Goal: Task Accomplishment & Management: Manage account settings

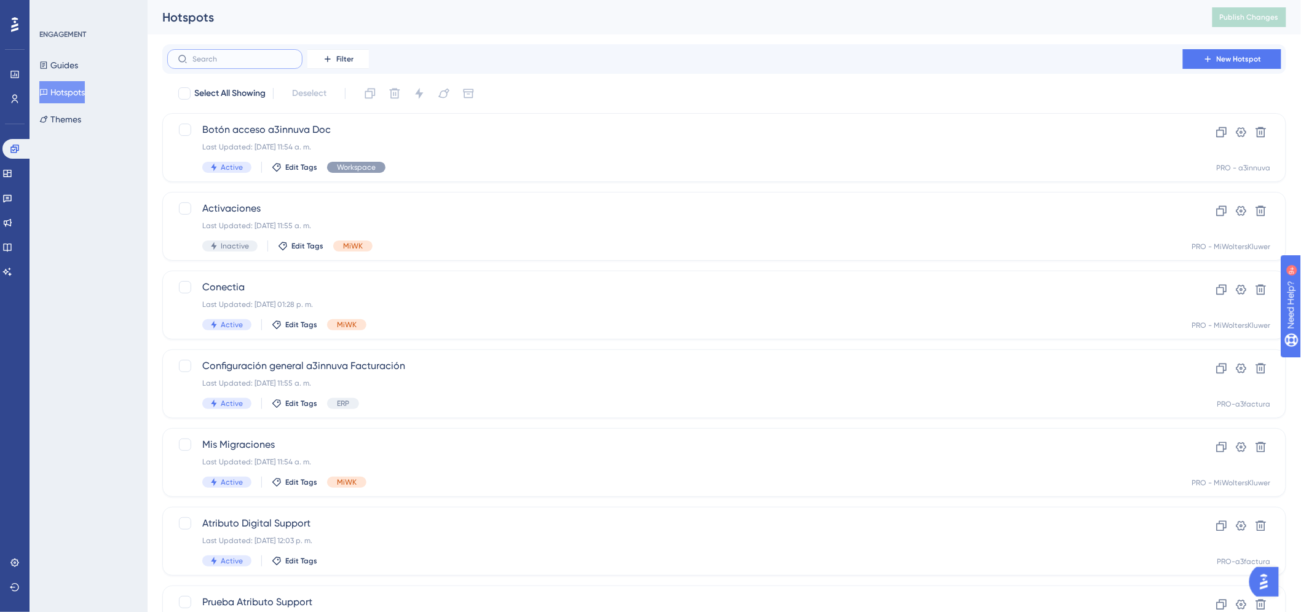
click at [211, 62] on input "text" at bounding box center [242, 59] width 100 height 9
click at [60, 65] on button "Guides" at bounding box center [58, 65] width 39 height 22
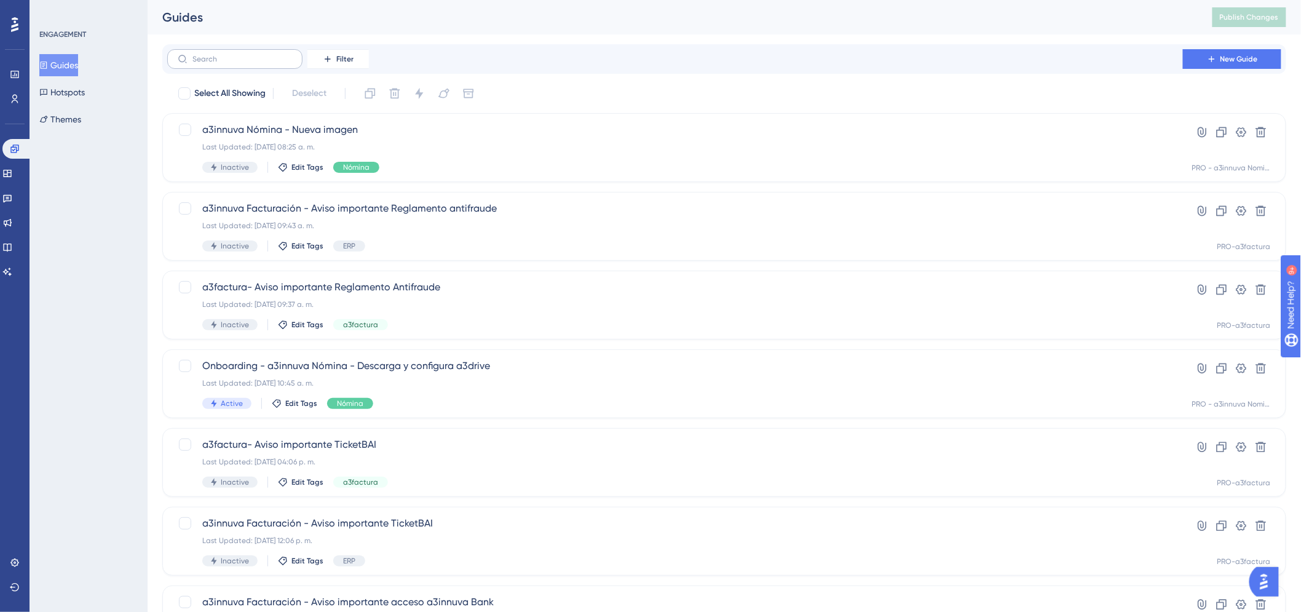
click at [202, 52] on label at bounding box center [234, 59] width 135 height 20
click at [202, 55] on input "text" at bounding box center [242, 59] width 100 height 9
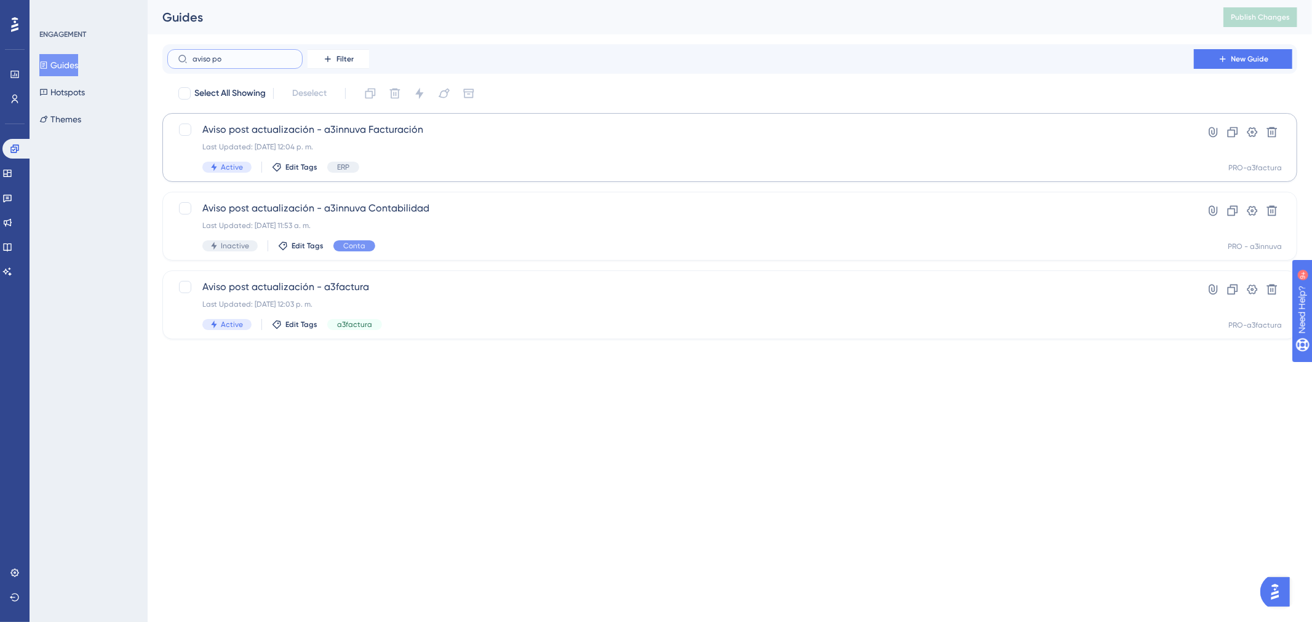
type input "aviso po"
click at [287, 126] on span "Aviso post actualización - a3innuva Facturación" at bounding box center [680, 129] width 956 height 15
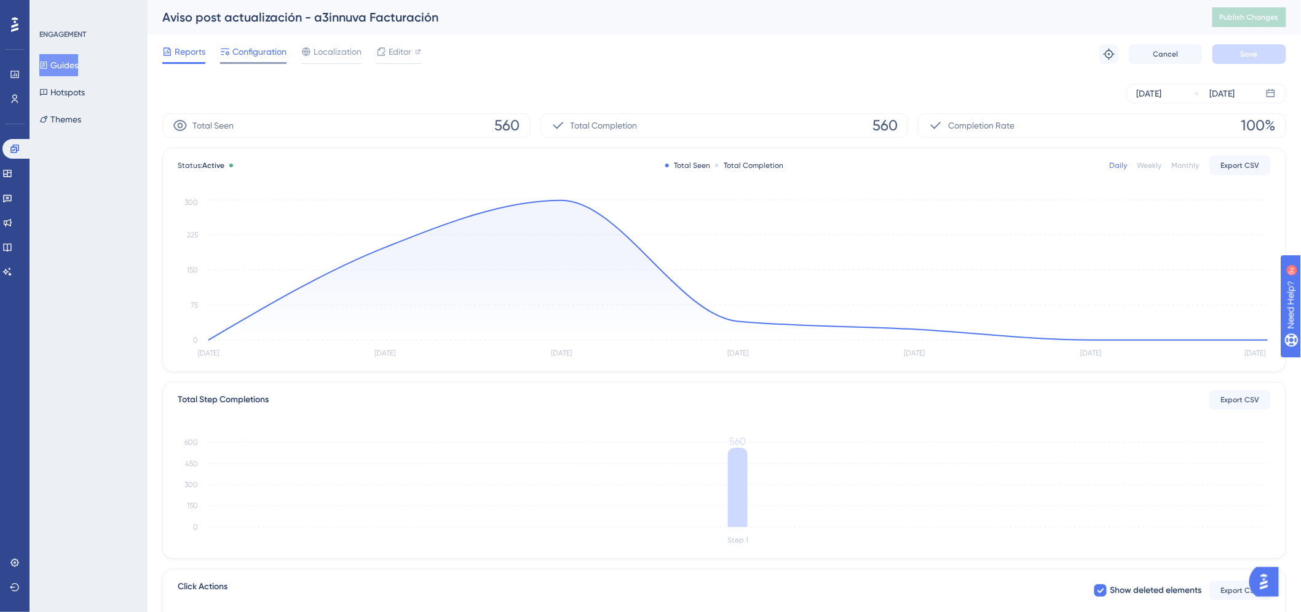
click at [273, 54] on span "Configuration" at bounding box center [259, 51] width 54 height 15
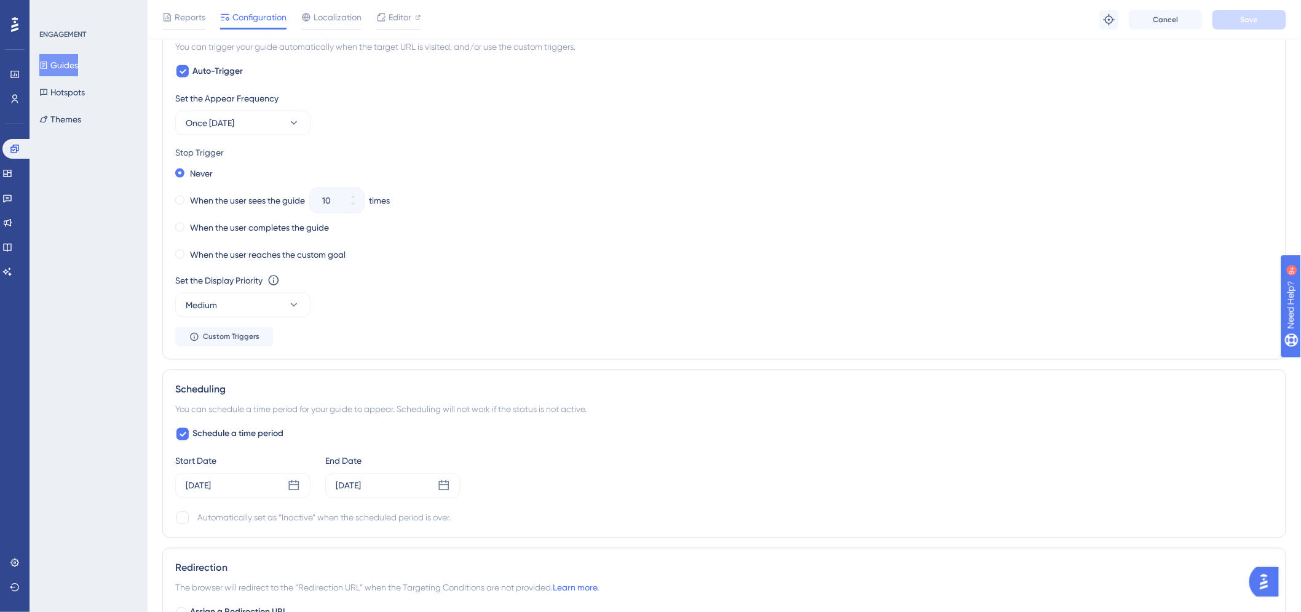
scroll to position [751, 0]
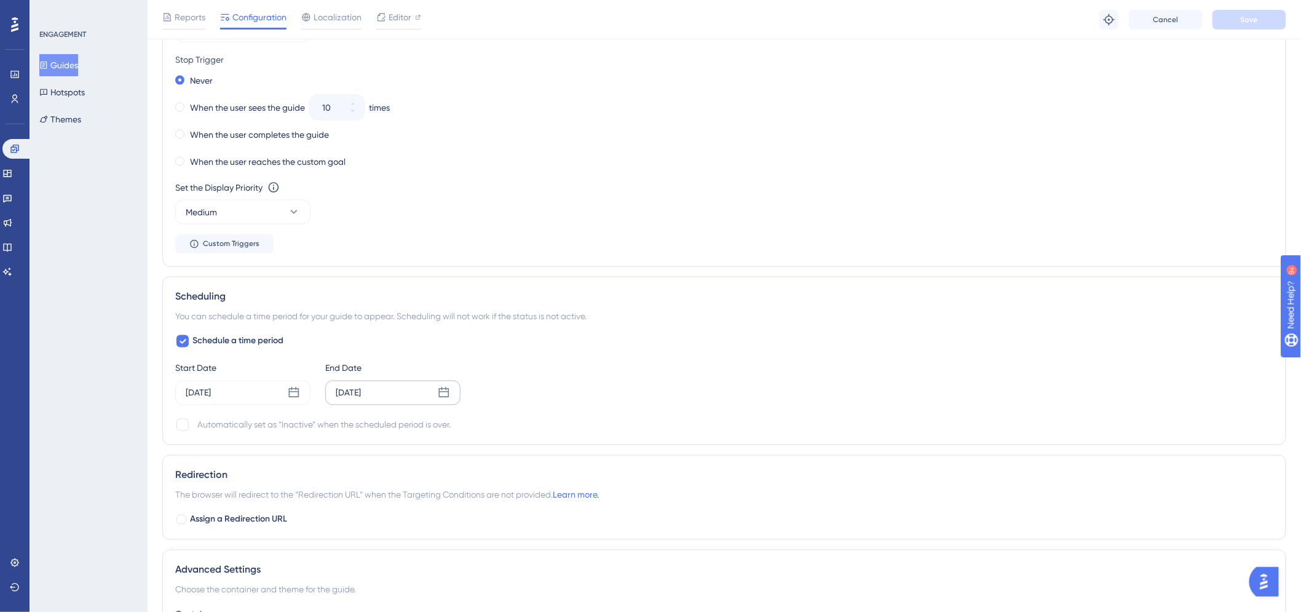
click at [445, 395] on icon at bounding box center [444, 393] width 12 height 12
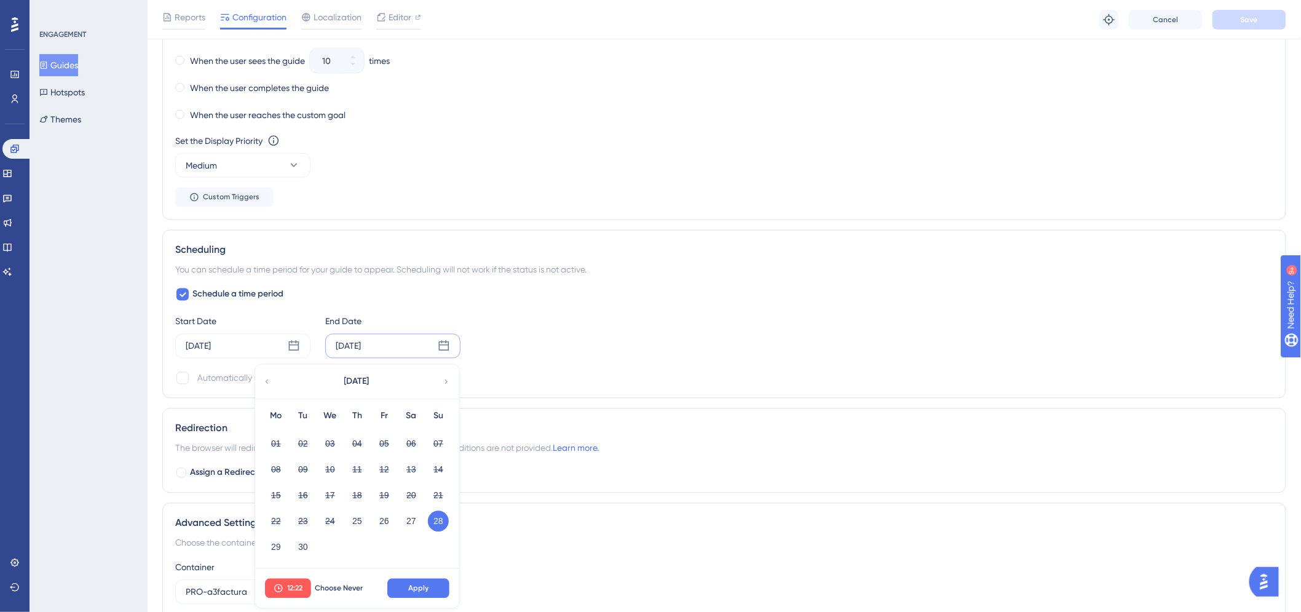
scroll to position [820, 0]
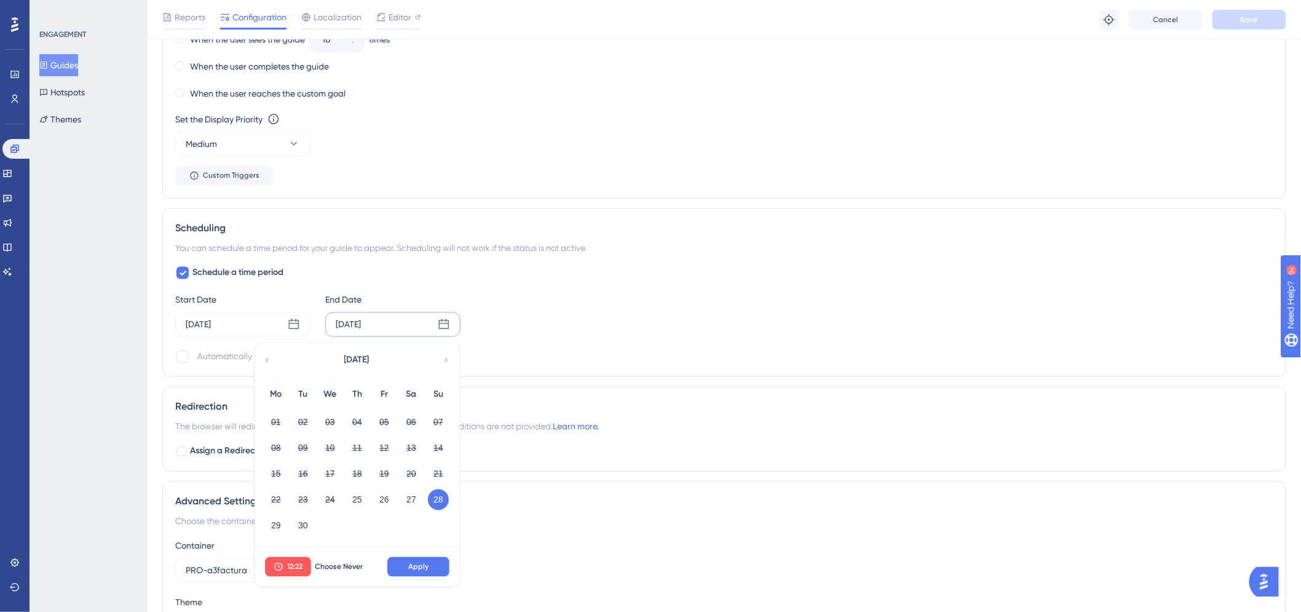
click at [445, 358] on icon at bounding box center [446, 360] width 9 height 11
click at [351, 423] on button "02" at bounding box center [357, 422] width 21 height 21
click at [427, 566] on span "Apply" at bounding box center [418, 567] width 20 height 10
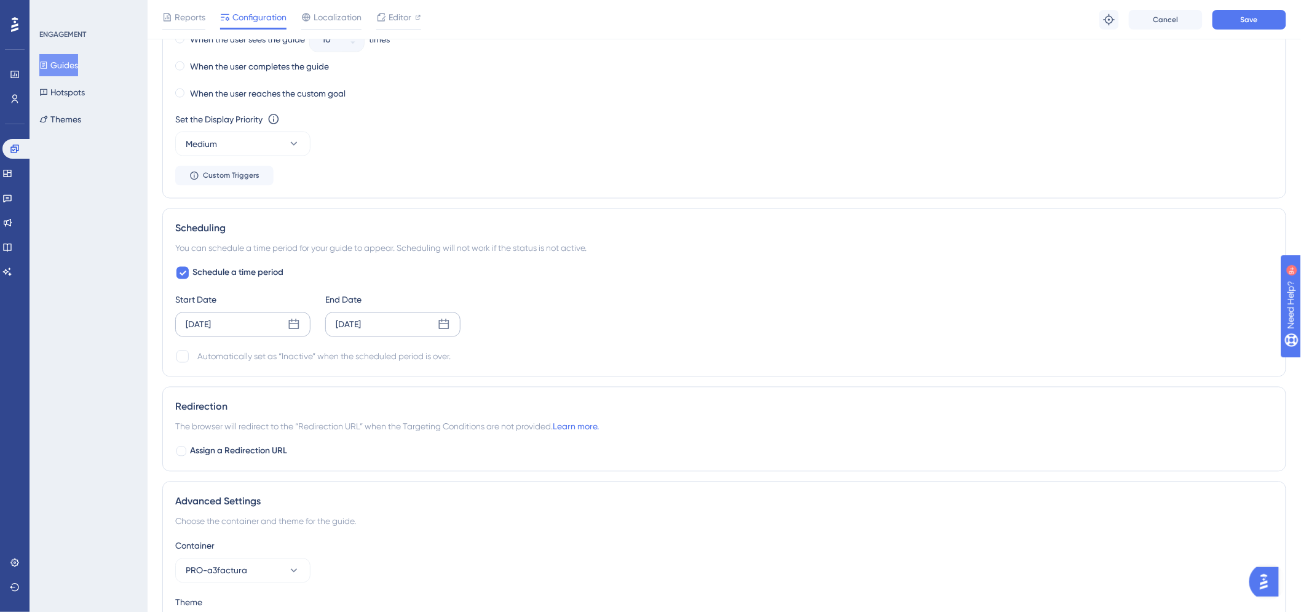
click at [296, 331] on div "[DATE]" at bounding box center [242, 324] width 135 height 25
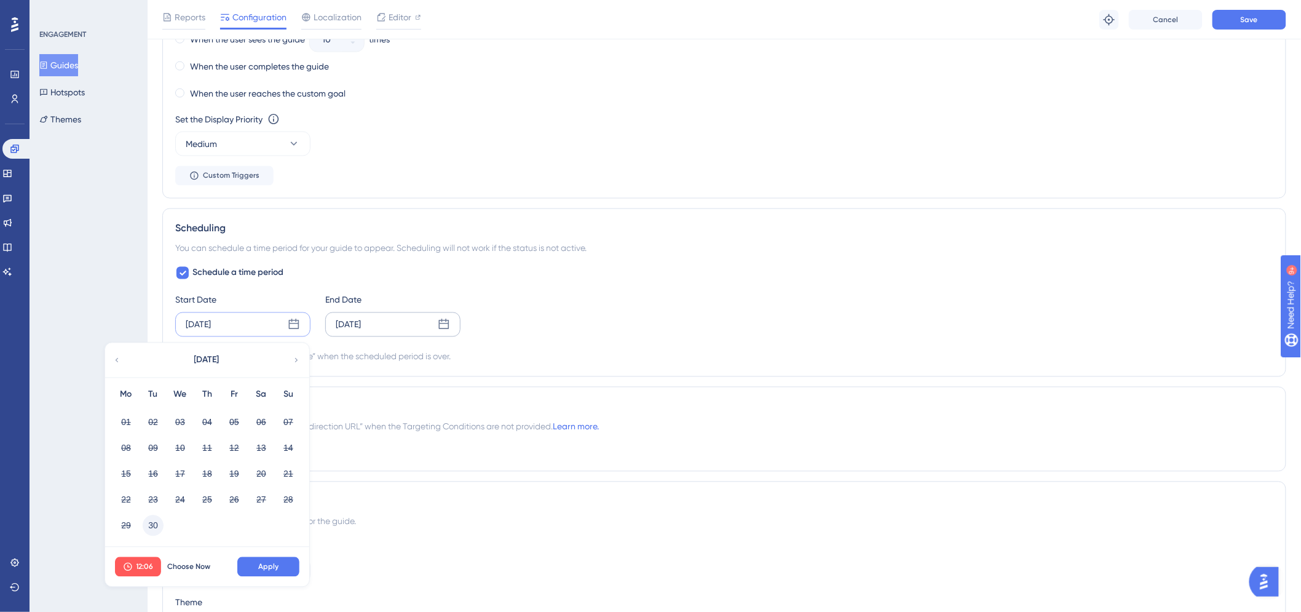
click at [152, 523] on button "30" at bounding box center [153, 525] width 21 height 21
click at [144, 568] on span "12:06" at bounding box center [145, 567] width 17 height 10
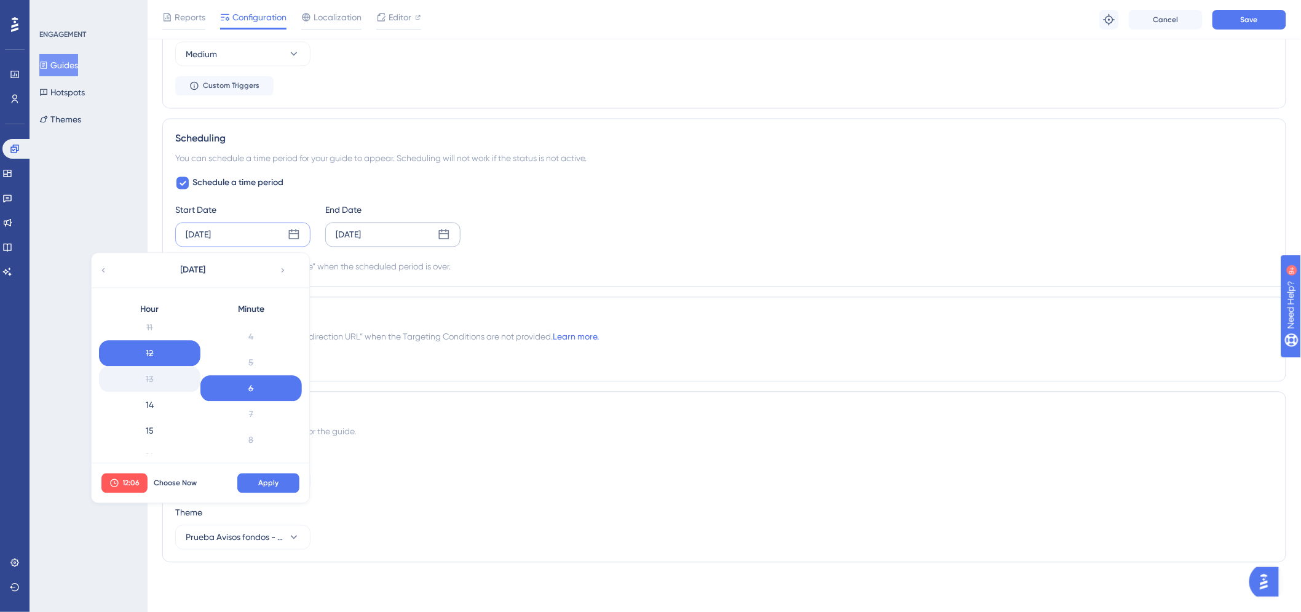
scroll to position [325, 0]
click at [169, 371] on div "14" at bounding box center [149, 372] width 101 height 26
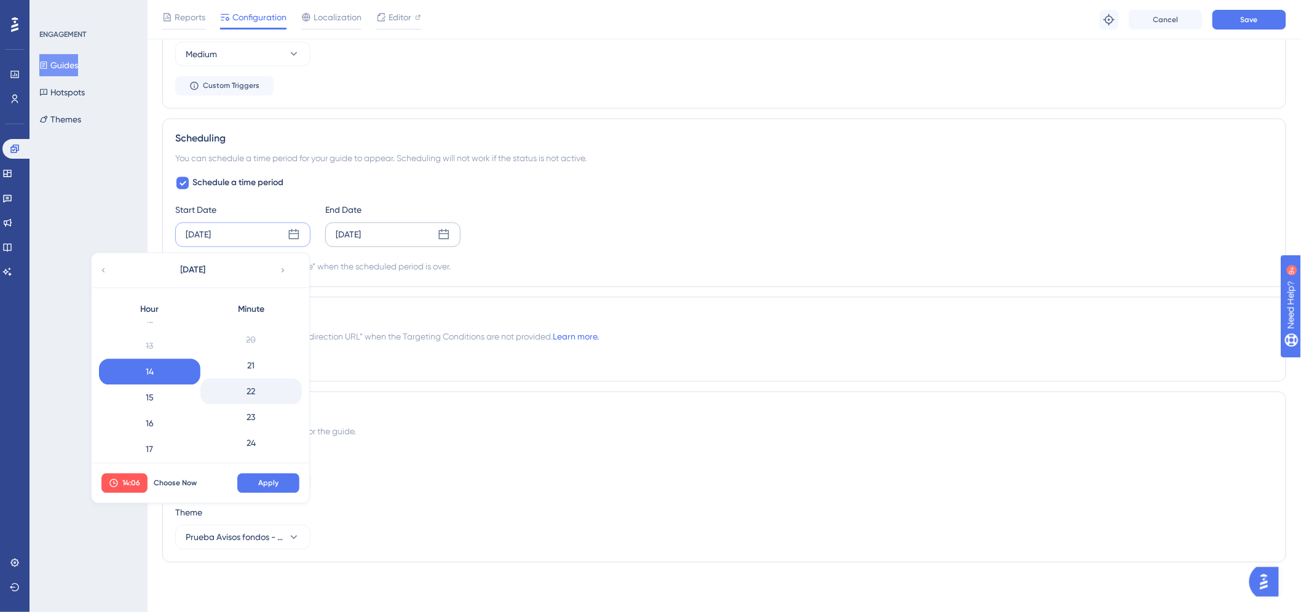
scroll to position [580, 0]
click at [254, 394] on div "25" at bounding box center [250, 401] width 101 height 26
click at [267, 478] on span "Apply" at bounding box center [268, 483] width 20 height 10
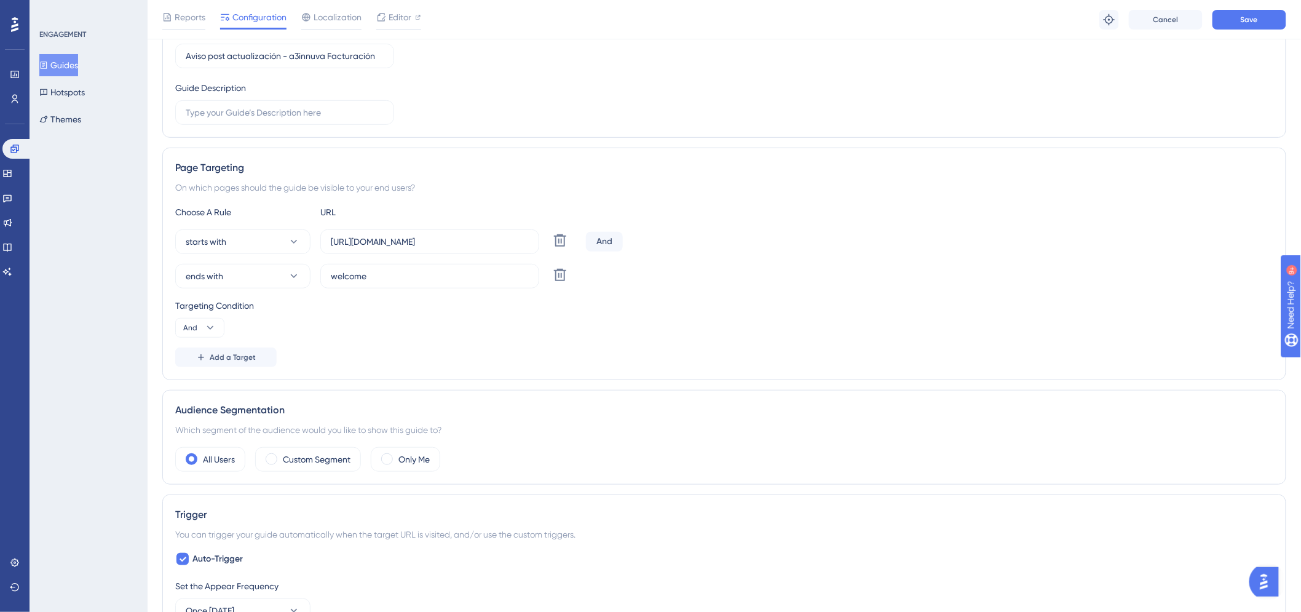
scroll to position [90, 0]
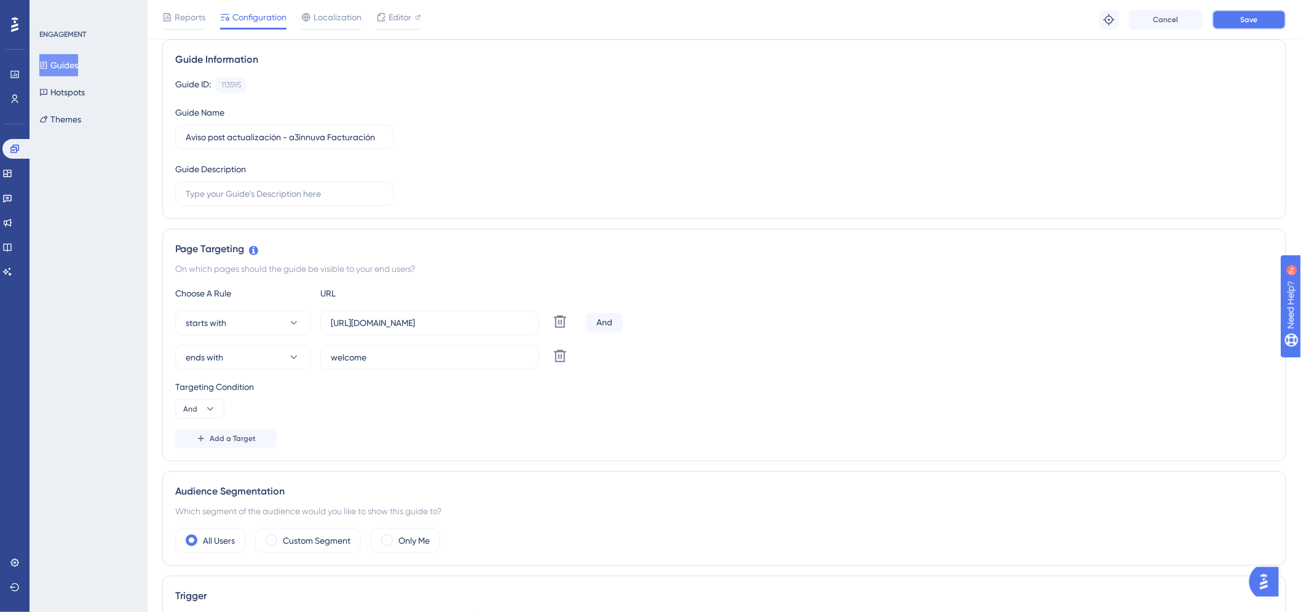
click at [1256, 23] on span "Save" at bounding box center [1249, 20] width 17 height 10
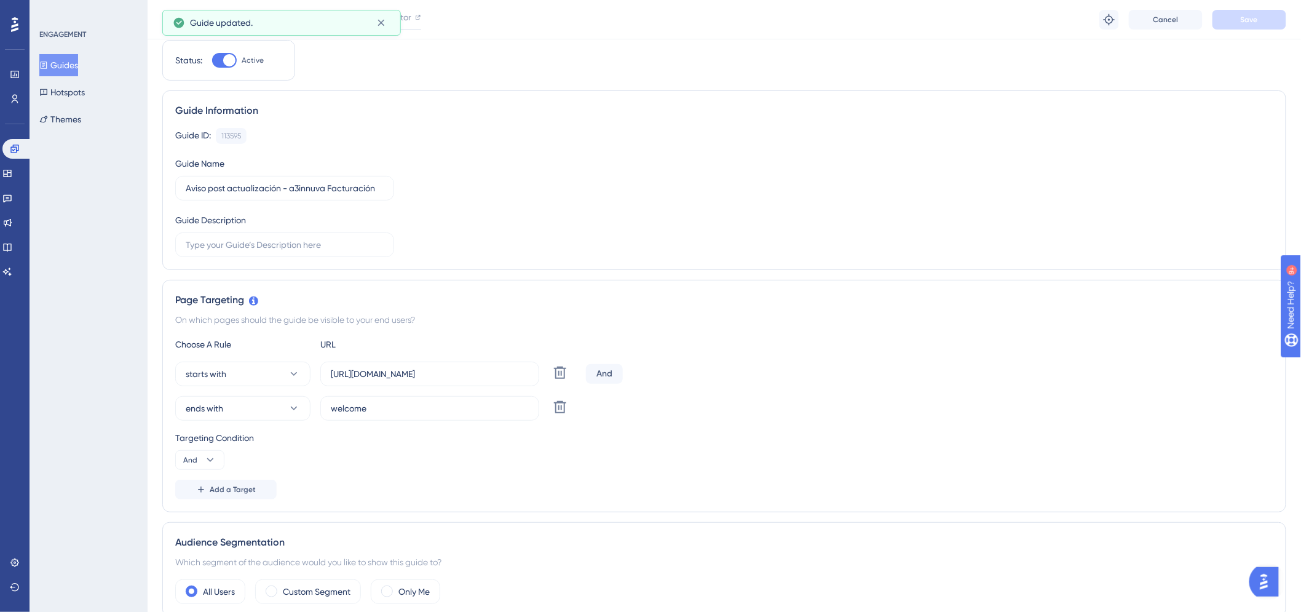
scroll to position [0, 0]
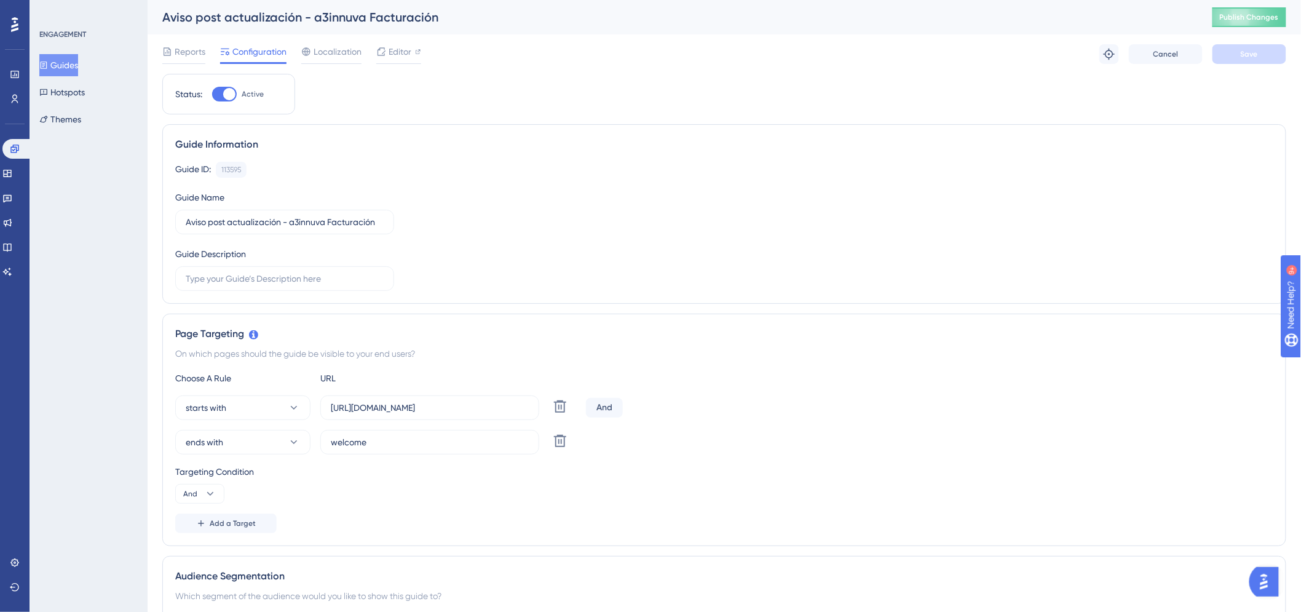
click at [70, 63] on button "Guides" at bounding box center [58, 65] width 39 height 22
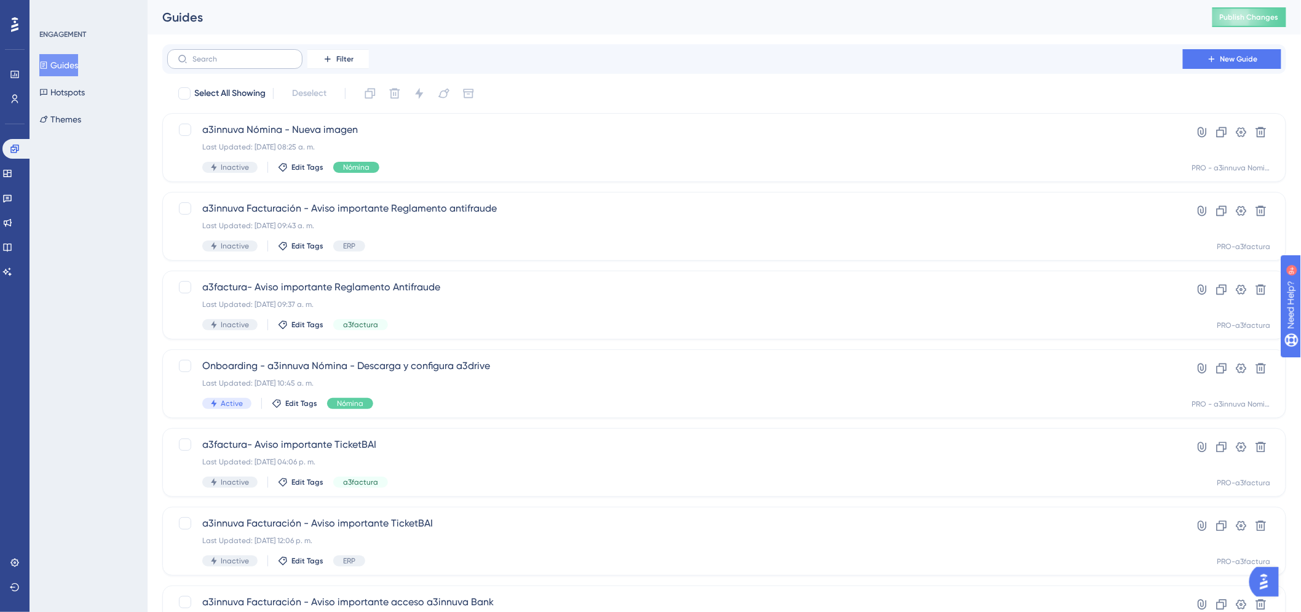
click at [221, 52] on label at bounding box center [234, 59] width 135 height 20
click at [221, 55] on input "text" at bounding box center [242, 59] width 100 height 9
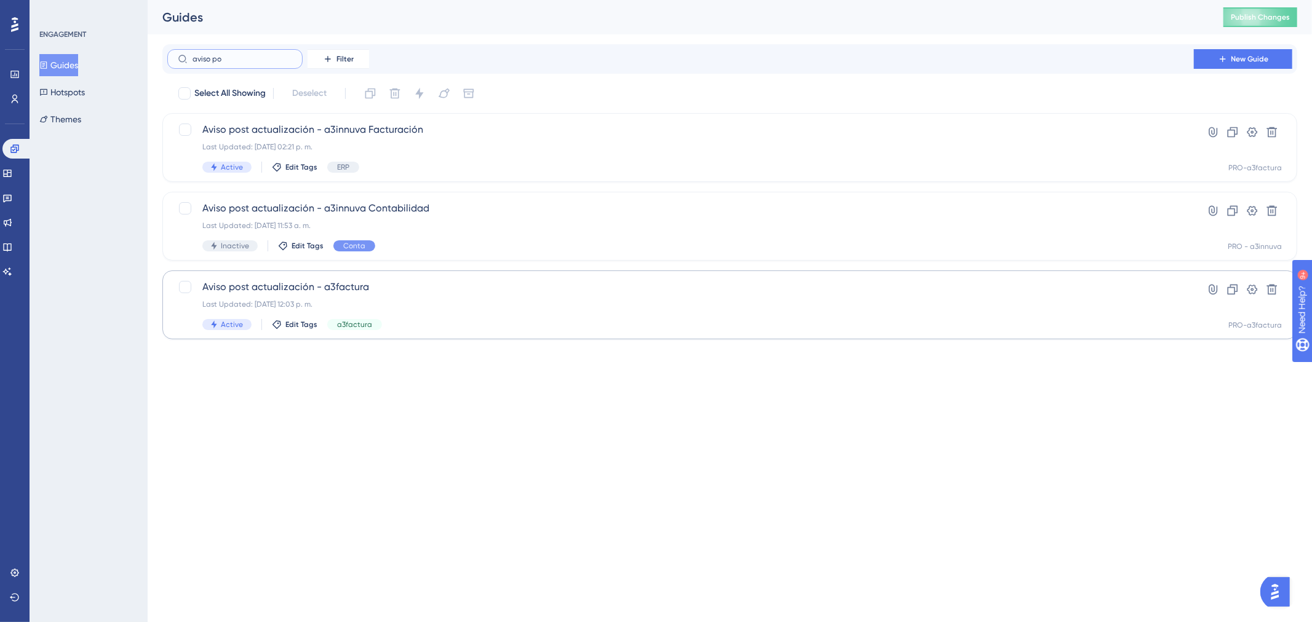
type input "aviso po"
click at [290, 283] on span "Aviso post actualización - a3factura" at bounding box center [680, 287] width 956 height 15
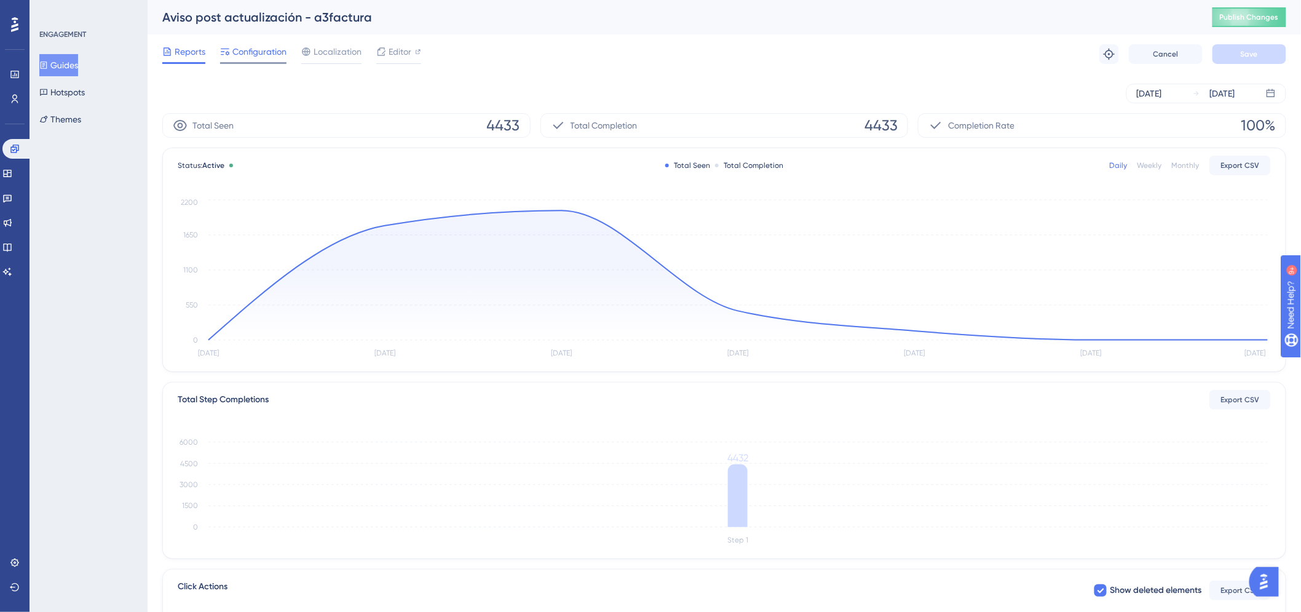
click at [256, 53] on span "Configuration" at bounding box center [259, 51] width 54 height 15
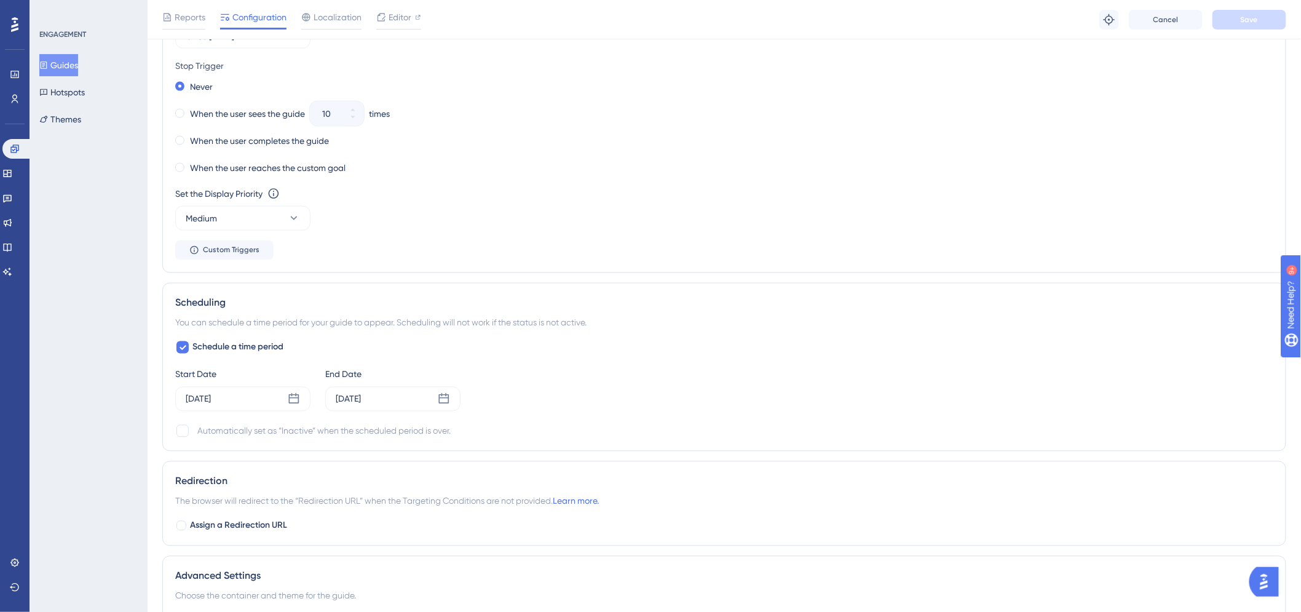
scroll to position [820, 0]
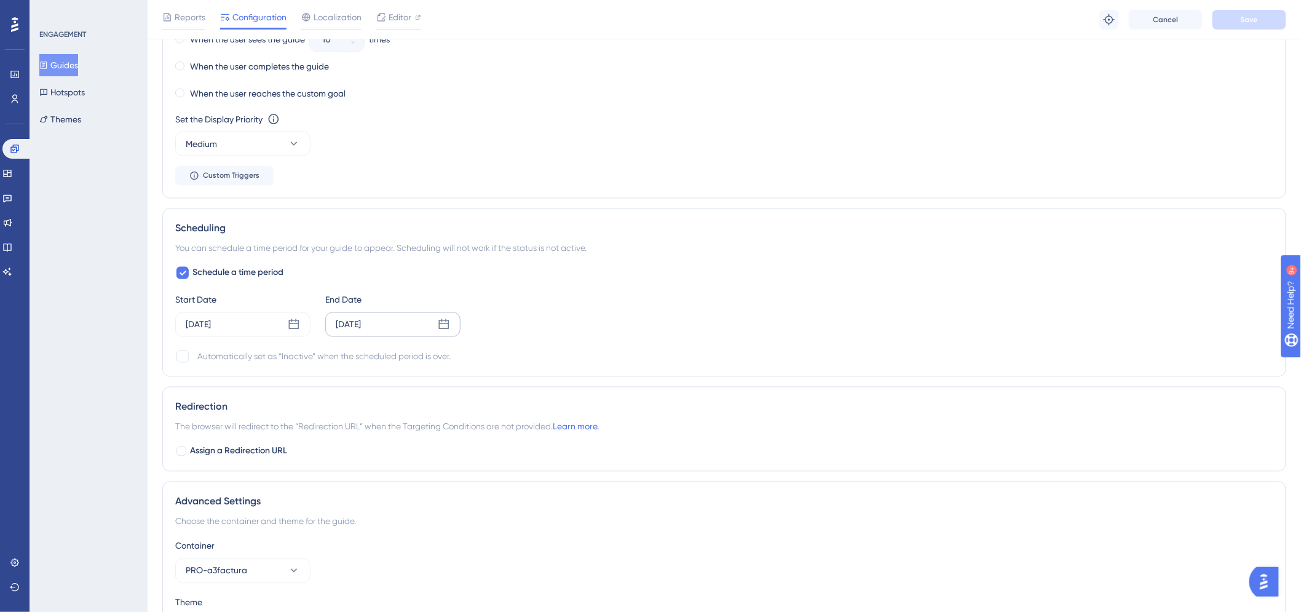
click at [449, 327] on icon at bounding box center [444, 324] width 10 height 10
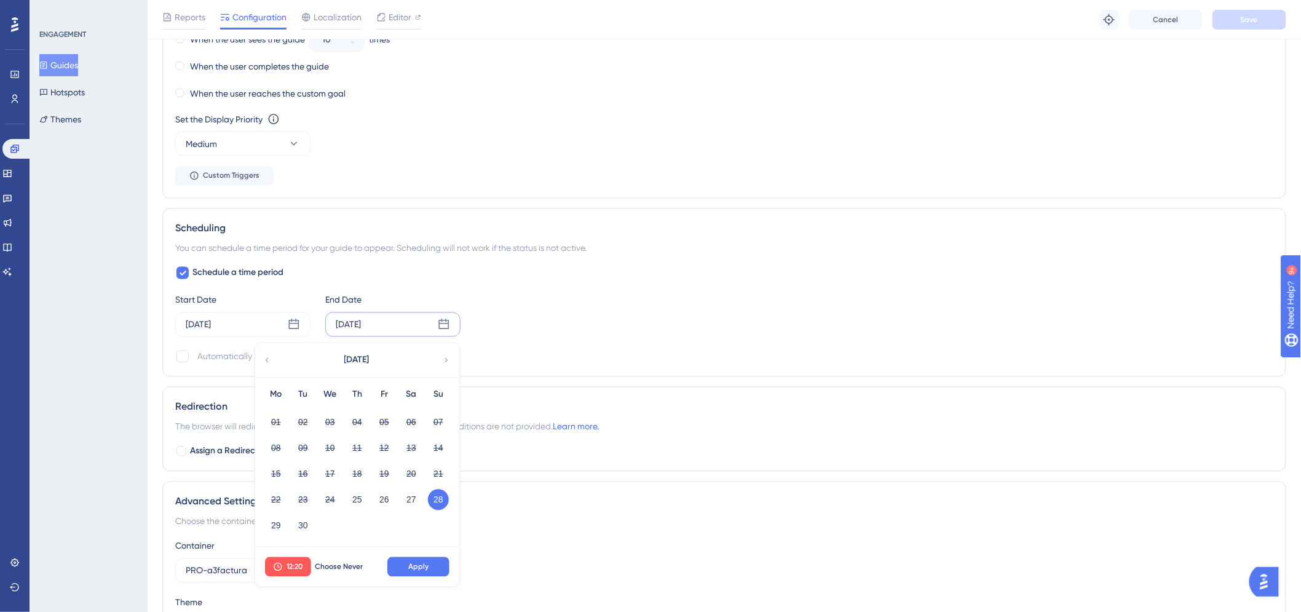
click at [444, 357] on icon at bounding box center [446, 360] width 9 height 11
click at [357, 421] on button "02" at bounding box center [357, 422] width 21 height 21
click at [298, 563] on span "12:20" at bounding box center [295, 567] width 17 height 10
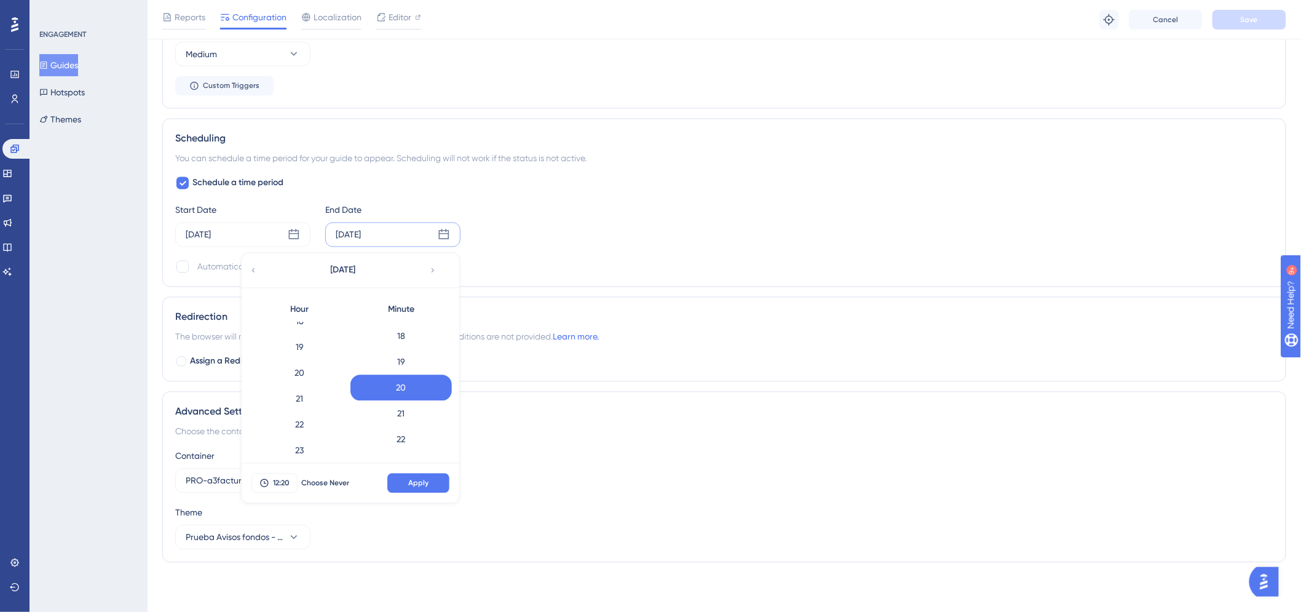
scroll to position [488, 0]
click at [299, 432] on div "23" at bounding box center [299, 442] width 101 height 26
click at [408, 434] on div "59" at bounding box center [401, 442] width 101 height 26
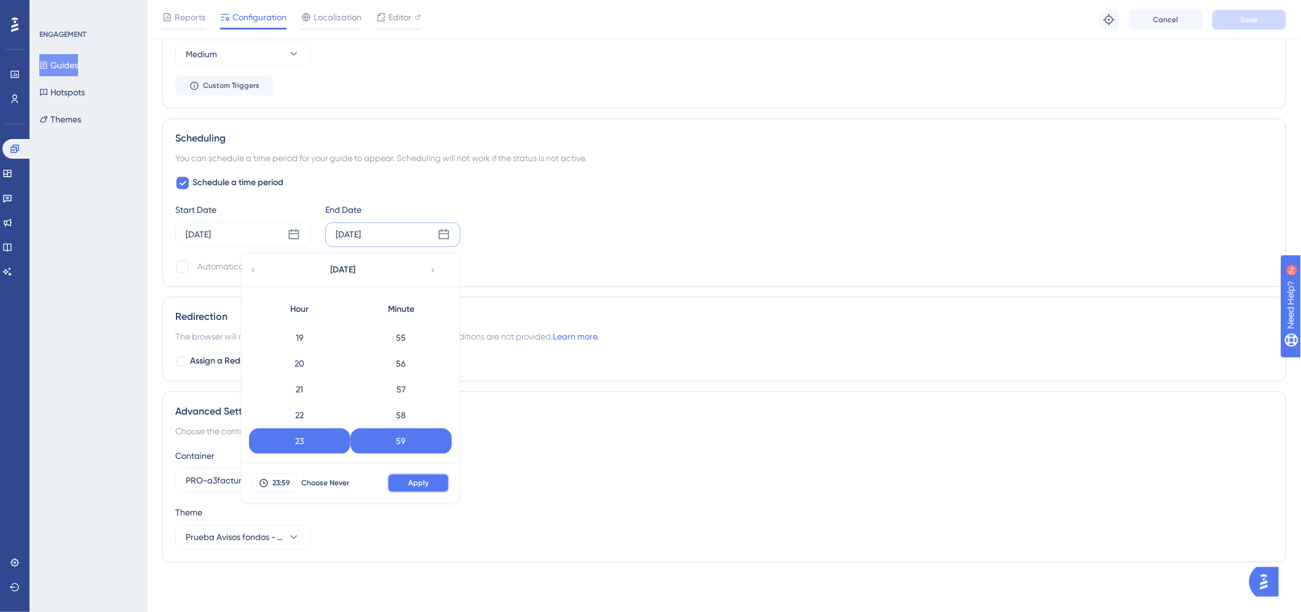
click at [418, 483] on span "Apply" at bounding box center [418, 483] width 20 height 10
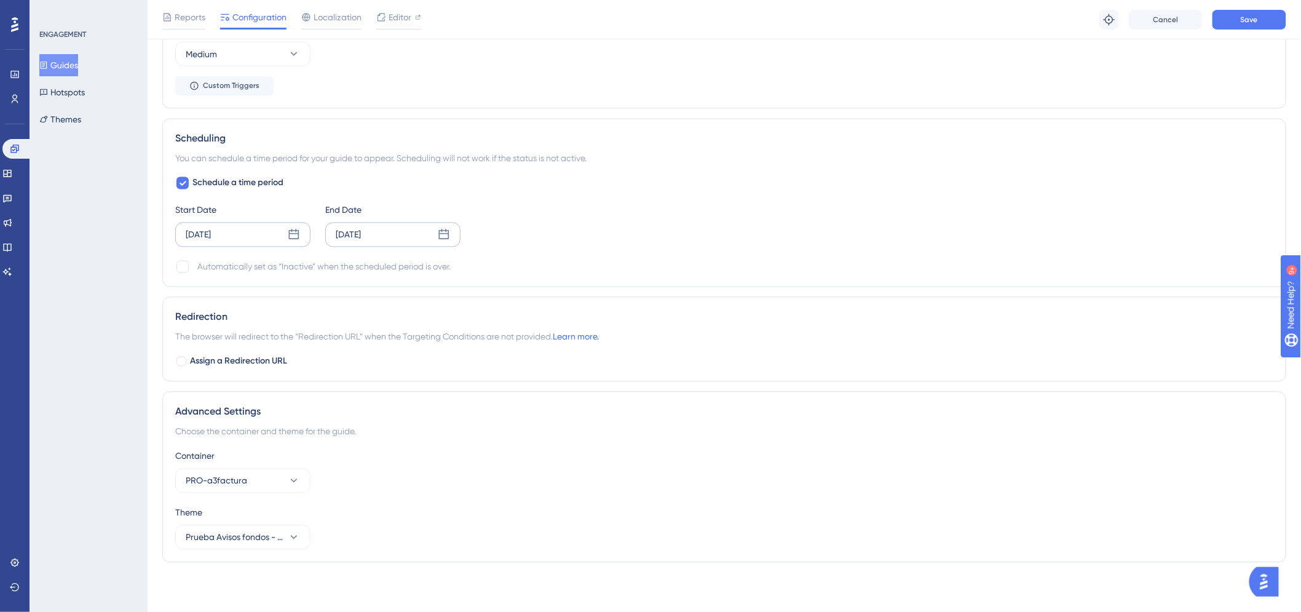
click at [286, 236] on div "[DATE]" at bounding box center [242, 235] width 135 height 25
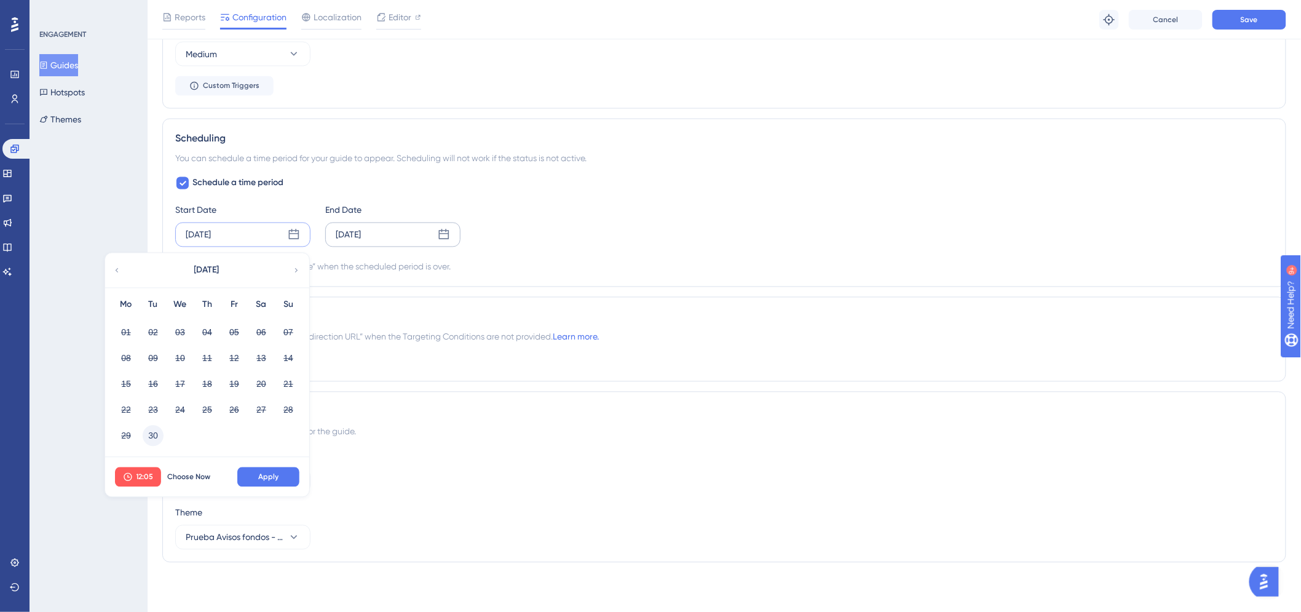
click at [160, 434] on button "30" at bounding box center [153, 436] width 21 height 21
click at [149, 475] on span "12:05" at bounding box center [145, 477] width 17 height 10
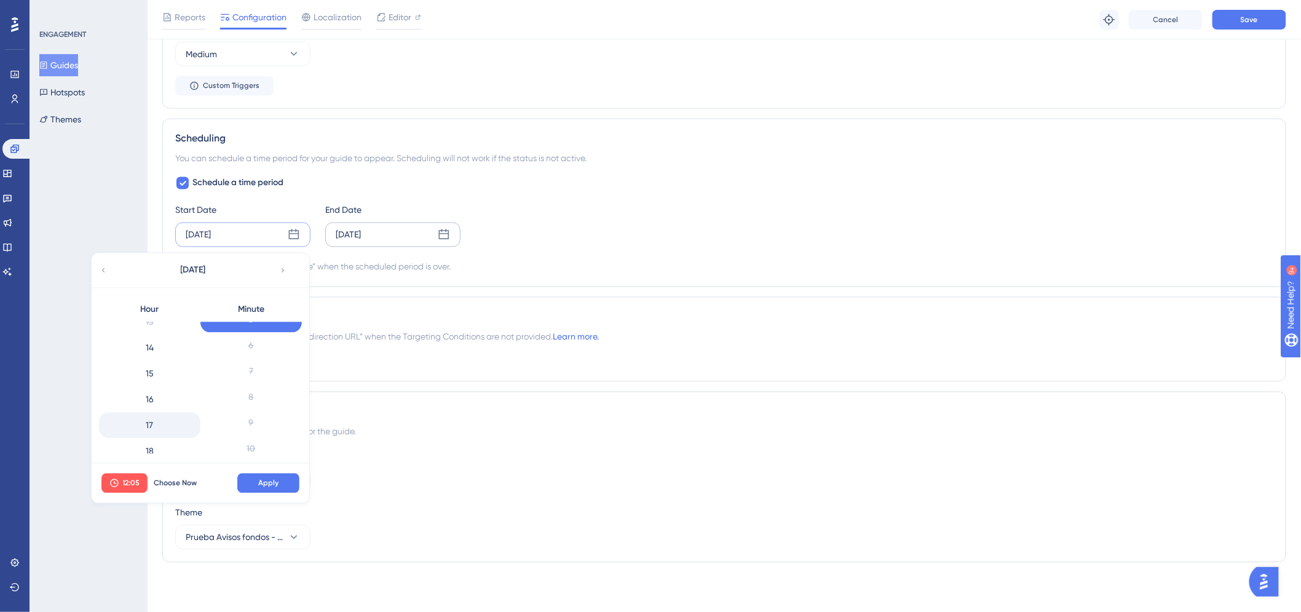
scroll to position [325, 0]
click at [159, 372] on div "14" at bounding box center [149, 372] width 101 height 26
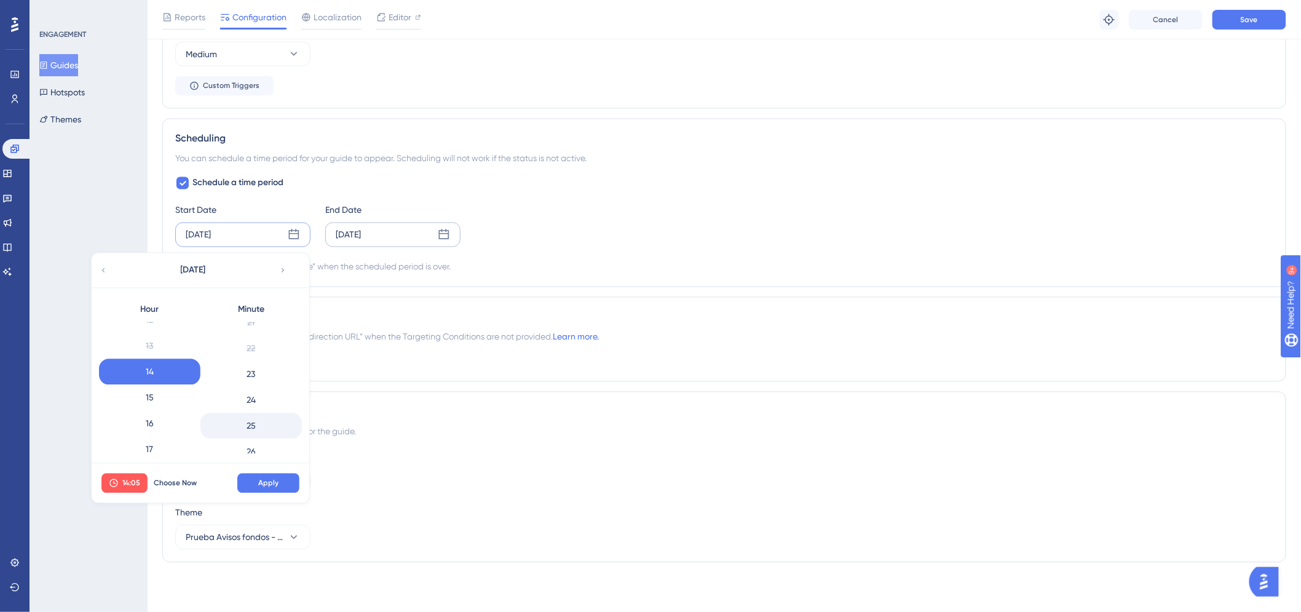
click at [253, 423] on div "25" at bounding box center [250, 426] width 101 height 26
click at [278, 485] on span "Apply" at bounding box center [268, 483] width 20 height 10
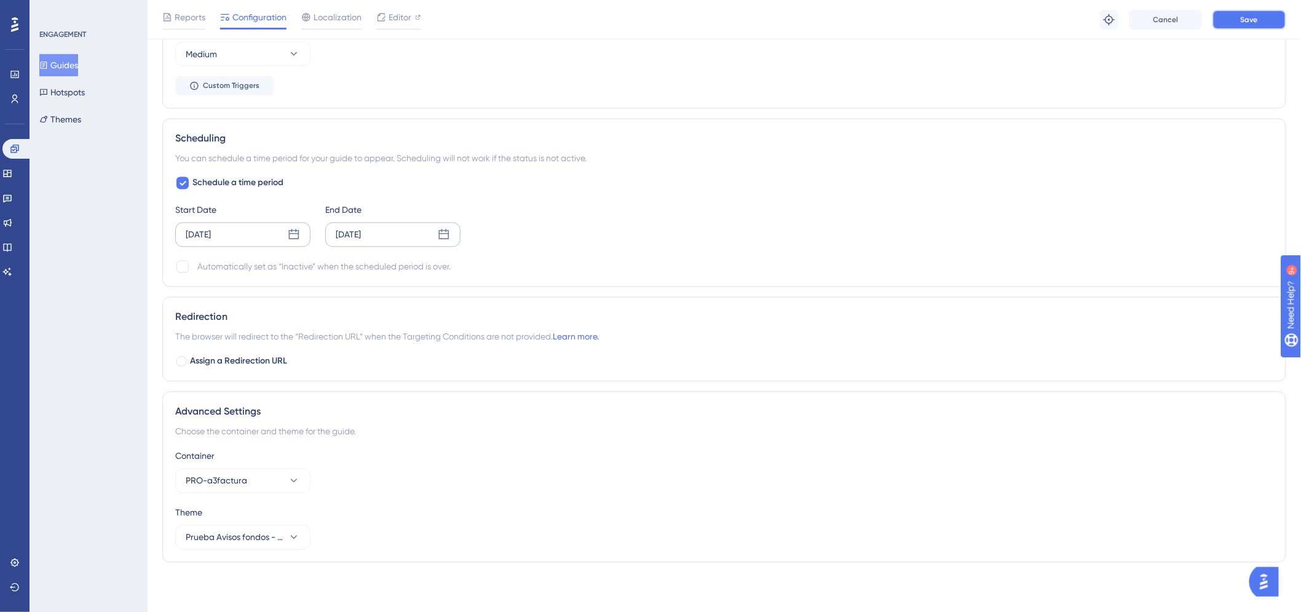
click at [1266, 11] on button "Save" at bounding box center [1250, 20] width 74 height 20
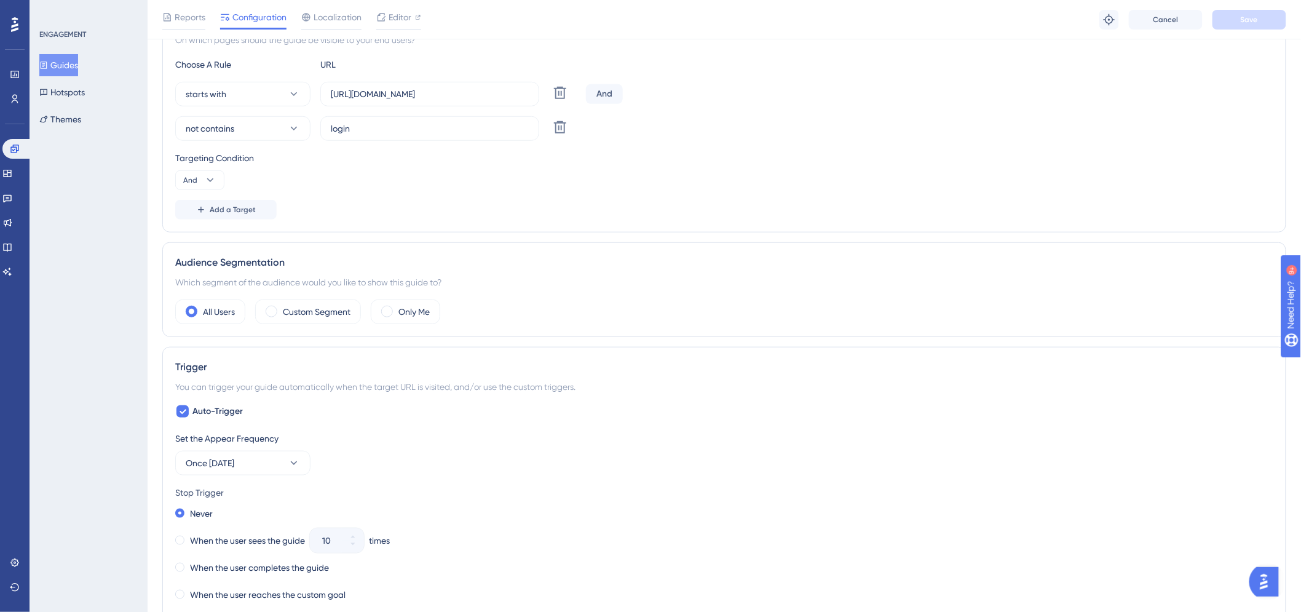
scroll to position [0, 0]
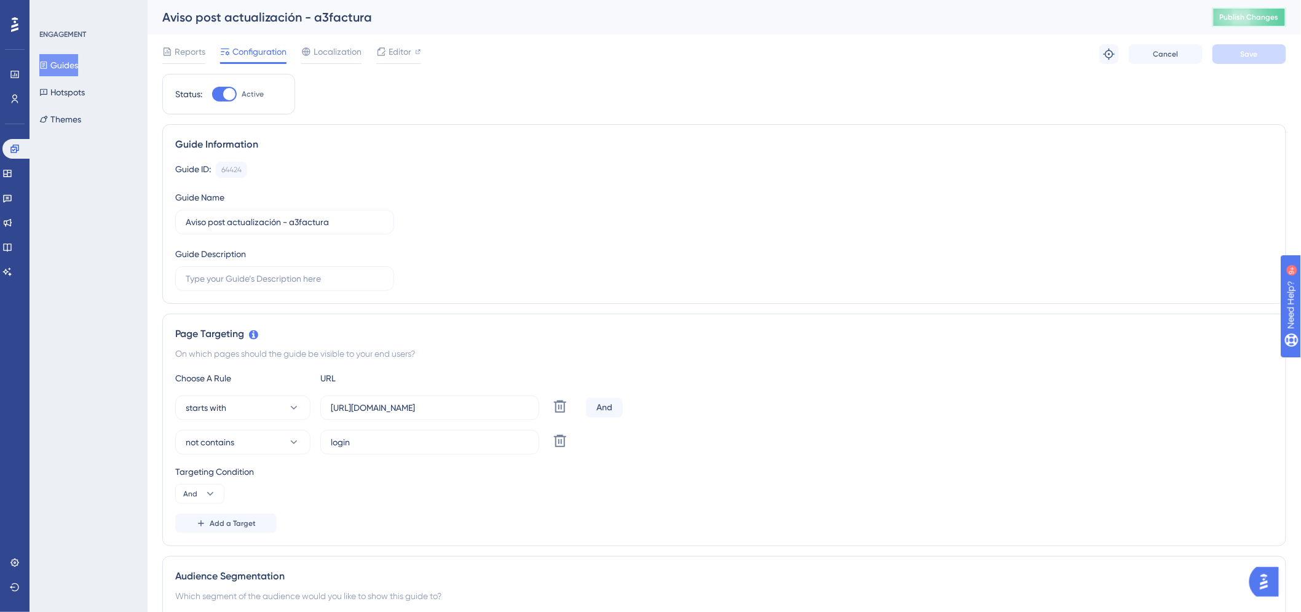
click at [1277, 15] on span "Publish Changes" at bounding box center [1249, 17] width 59 height 10
click at [376, 26] on div "Aviso post actualización - a3factura Publish Changes" at bounding box center [725, 17] width 1154 height 34
